Goal: Information Seeking & Learning: Check status

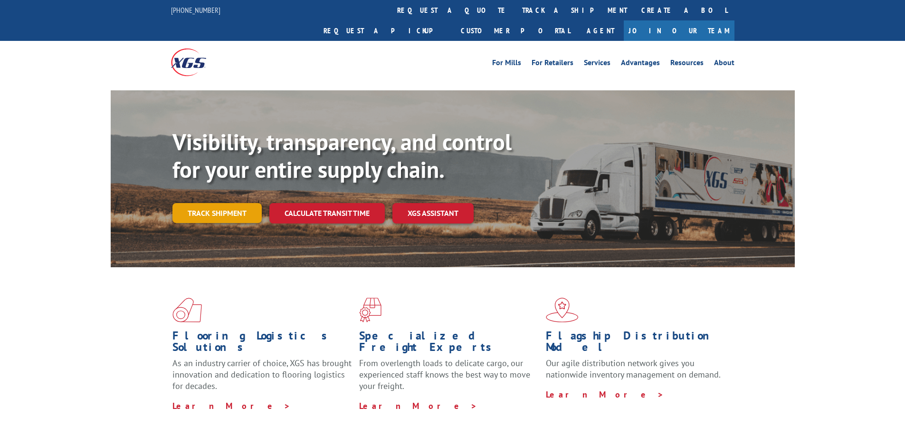
click at [219, 203] on link "Track shipment" at bounding box center [216, 213] width 89 height 20
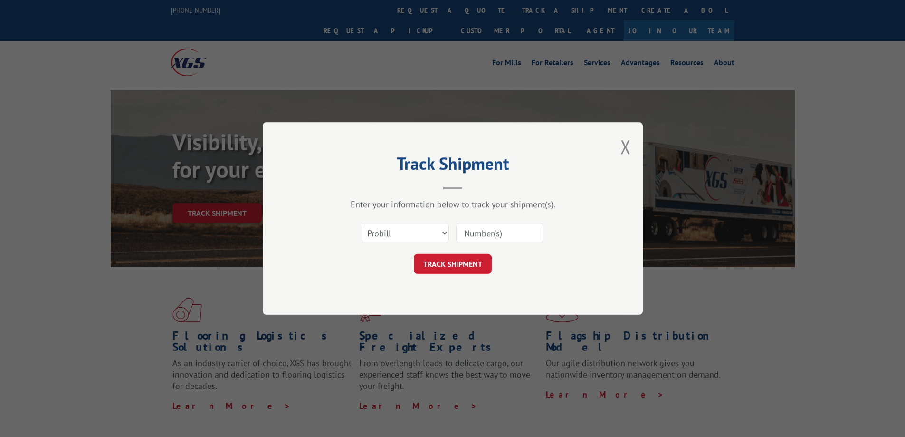
click at [485, 234] on input at bounding box center [499, 233] width 87 height 20
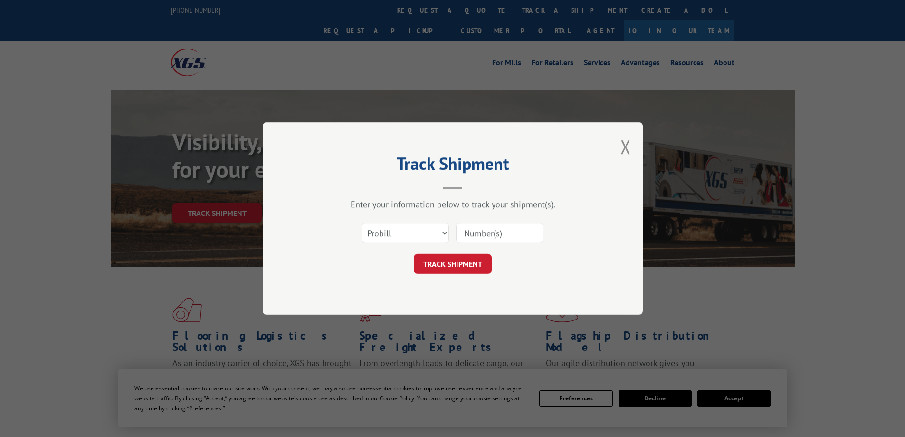
paste input "17386499"
type input "17386499"
click at [427, 264] on button "TRACK SHIPMENT" at bounding box center [453, 264] width 78 height 20
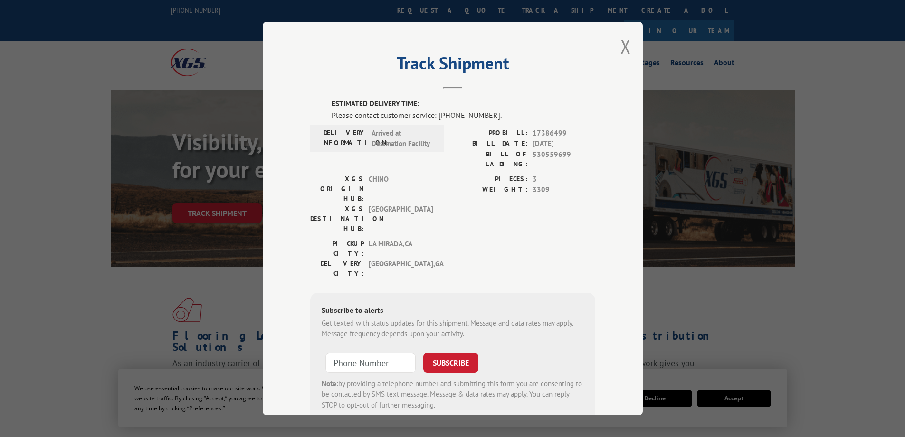
click at [622, 45] on button "Close modal" at bounding box center [626, 46] width 10 height 25
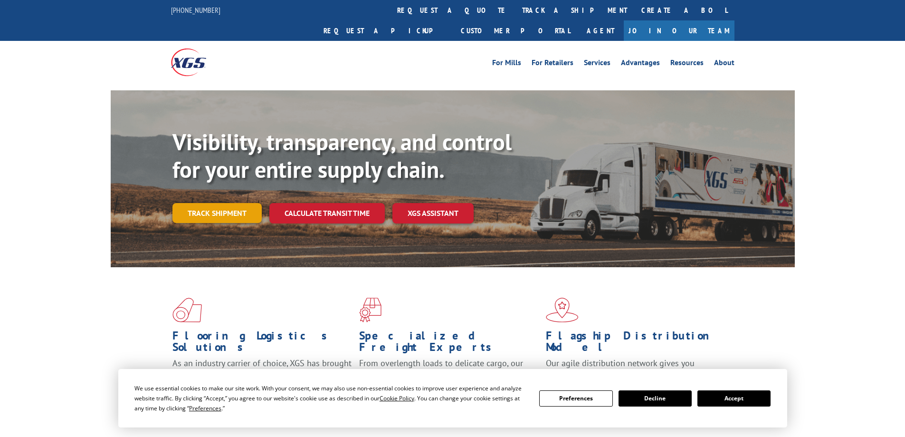
click at [232, 203] on link "Track shipment" at bounding box center [216, 213] width 89 height 20
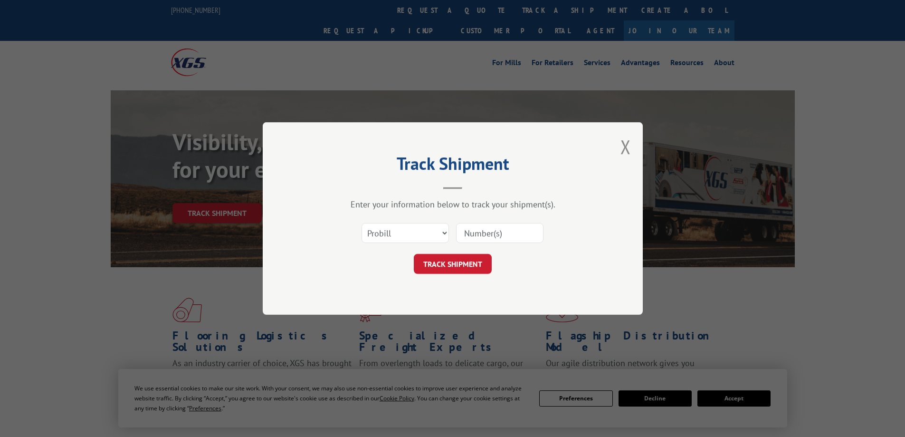
click at [492, 229] on input at bounding box center [499, 233] width 87 height 20
paste input "17503748"
type input "17503748"
click at [453, 265] on button "TRACK SHIPMENT" at bounding box center [453, 264] width 78 height 20
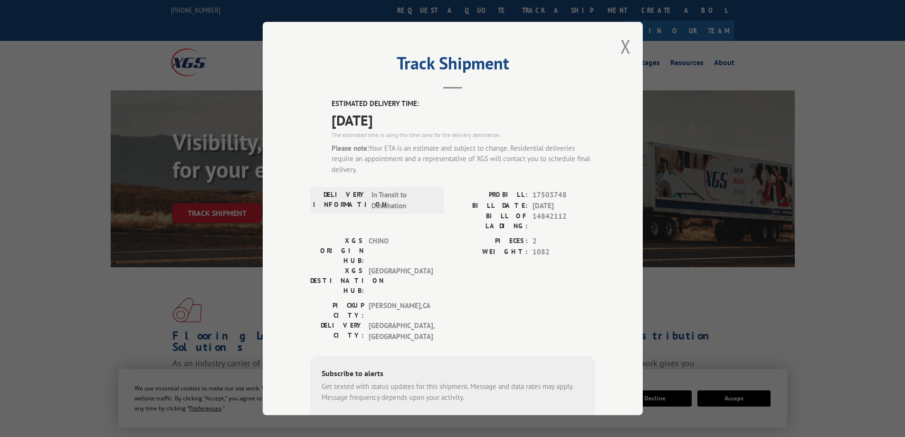
drag, startPoint x: 367, startPoint y: 120, endPoint x: 411, endPoint y: 121, distance: 43.3
click at [411, 121] on div "ESTIMATED DELIVERY TIME: [DATE] The estimated time is using the time zone for t…" at bounding box center [452, 291] width 285 height 387
copy span "[DATE]"
